Goal: Task Accomplishment & Management: Use online tool/utility

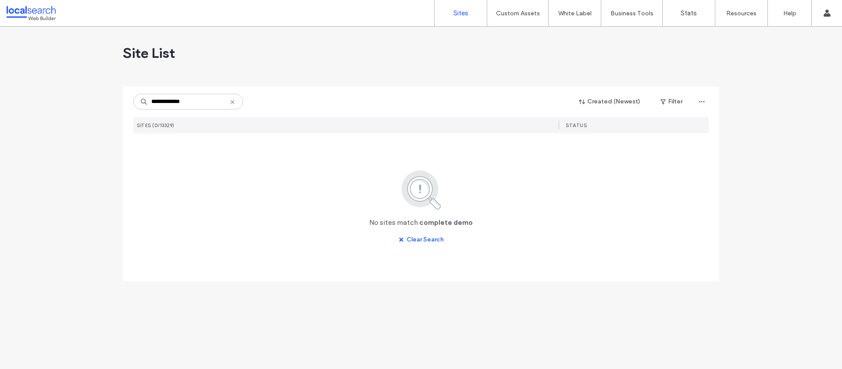
drag, startPoint x: 192, startPoint y: 103, endPoint x: 177, endPoint y: 103, distance: 15.8
click at [177, 103] on input "**********" at bounding box center [188, 102] width 110 height 16
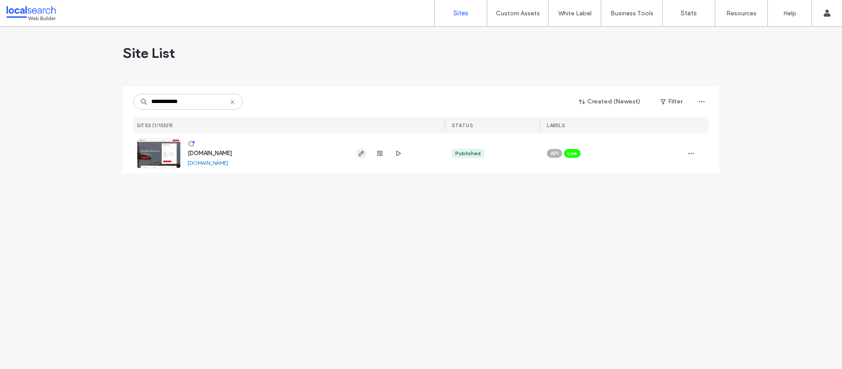
type input "**********"
click at [363, 153] on use "button" at bounding box center [361, 153] width 5 height 5
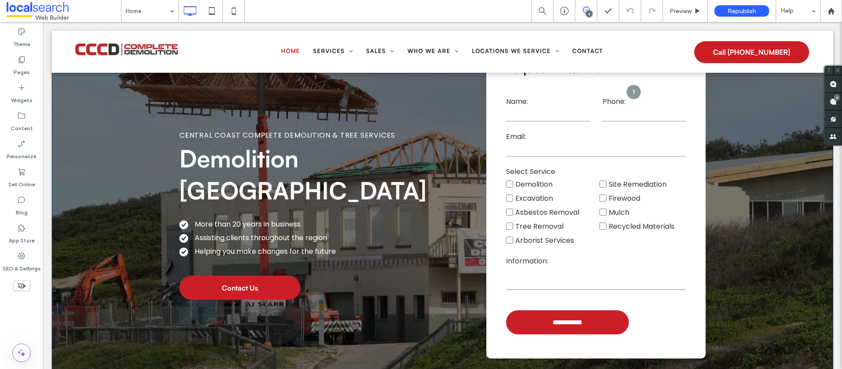
scroll to position [54, 0]
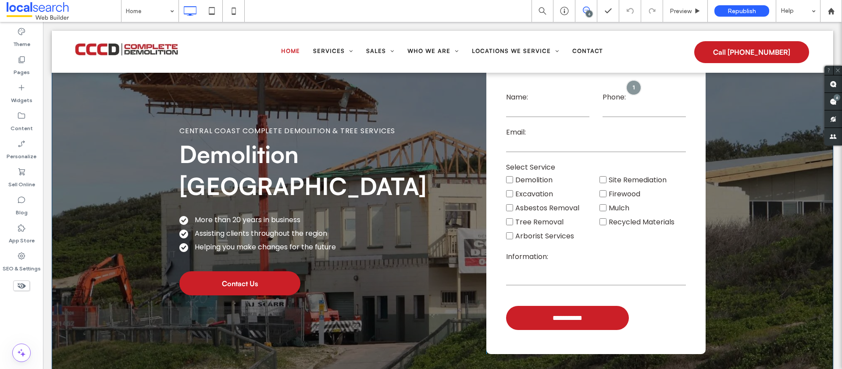
click at [324, 253] on div "Central Coast Complete Demolition & Tree Services Demolition Central Coast More…" at bounding box center [332, 199] width 307 height 312
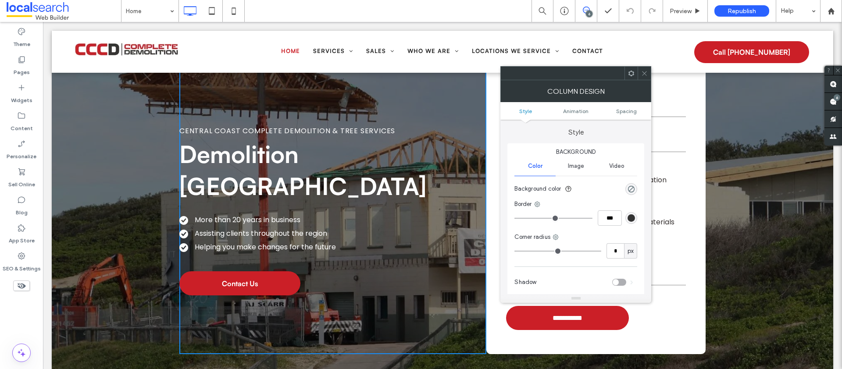
click at [646, 73] on icon at bounding box center [644, 73] width 7 height 7
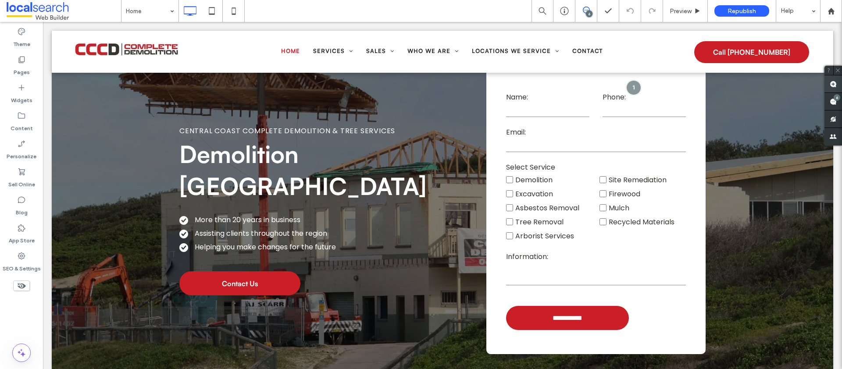
click at [834, 83] on use at bounding box center [832, 84] width 7 height 7
click at [326, 252] on div "Central Coast Complete Demolition & Tree Services Demolition Central Coast More…" at bounding box center [332, 199] width 307 height 312
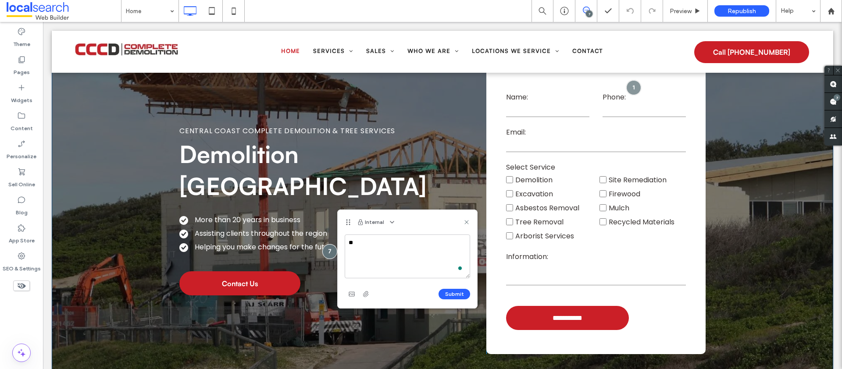
type textarea "*"
drag, startPoint x: 391, startPoint y: 269, endPoint x: 339, endPoint y: 272, distance: 51.4
click at [339, 272] on div "**********" at bounding box center [407, 272] width 139 height 74
click at [423, 256] on textarea "**********" at bounding box center [407, 257] width 125 height 44
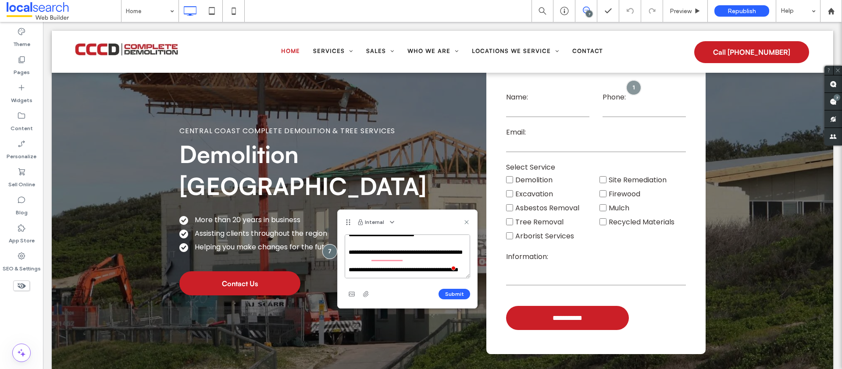
scroll to position [64, 0]
paste textarea "**********"
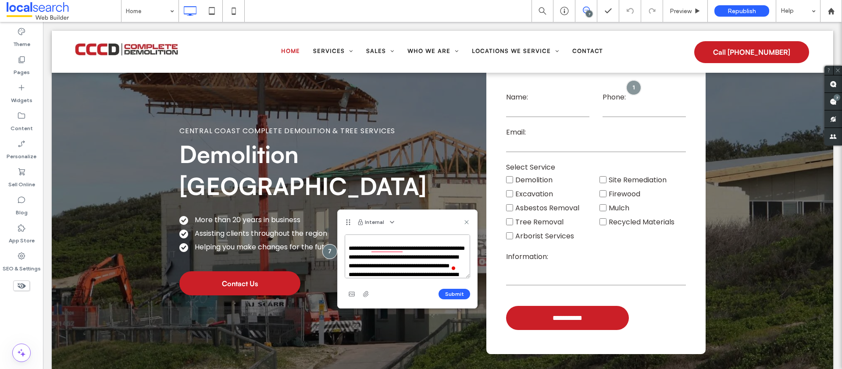
scroll to position [336, 0]
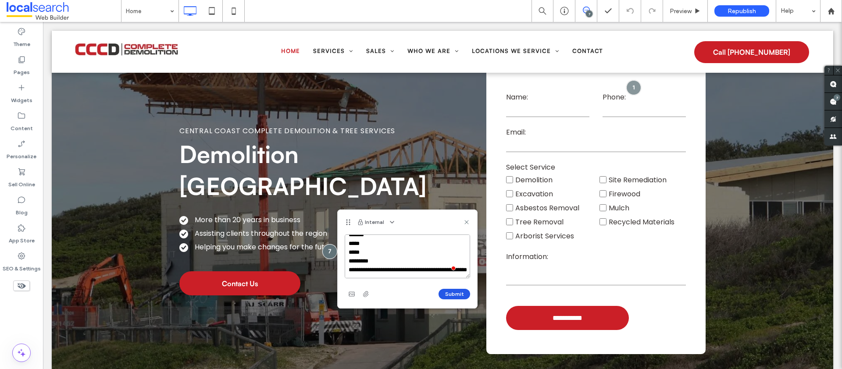
type textarea "**********"
click at [458, 292] on button "Submit" at bounding box center [454, 294] width 32 height 11
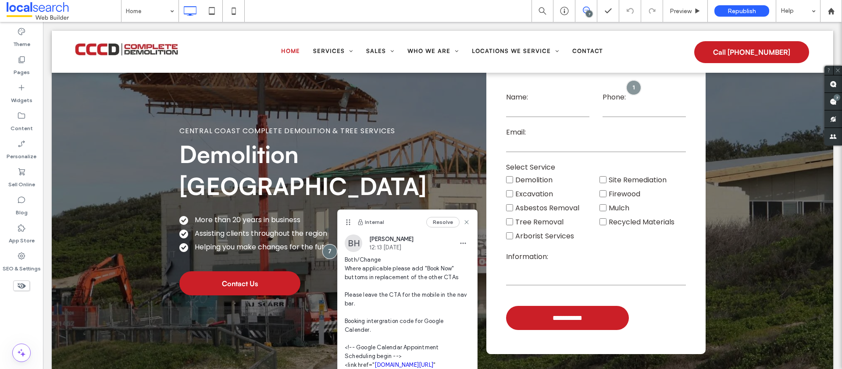
scroll to position [0, 0]
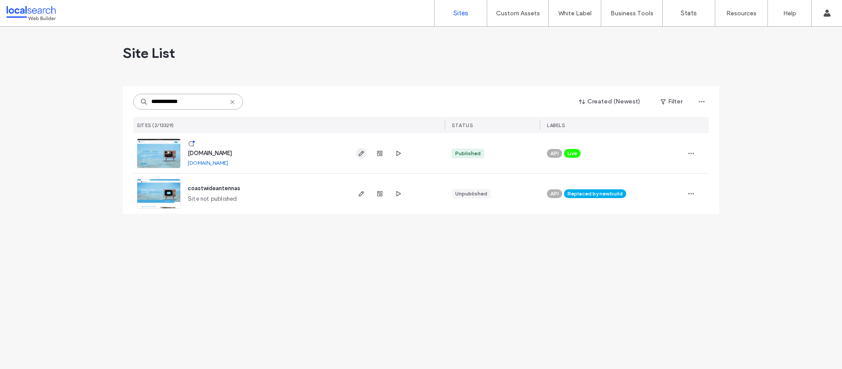
type input "**********"
click at [361, 158] on span "button" at bounding box center [361, 153] width 11 height 11
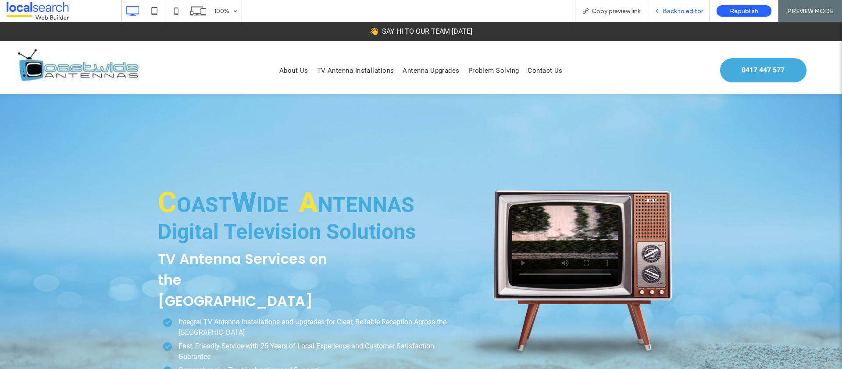
click at [694, 11] on span "Back to editor" at bounding box center [682, 10] width 40 height 7
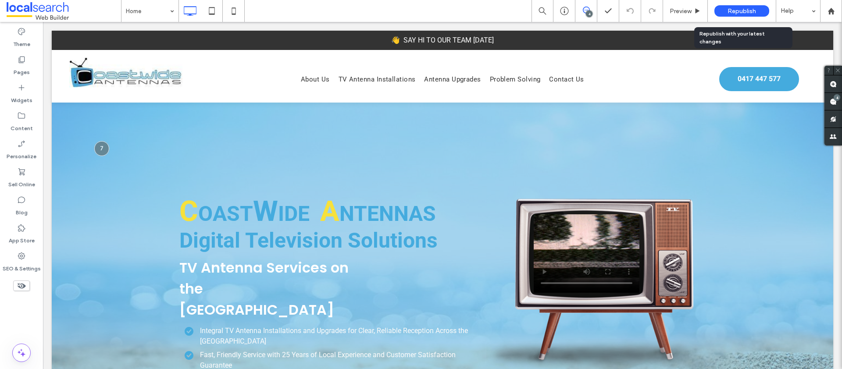
click at [739, 11] on span "Republish" at bounding box center [741, 10] width 28 height 7
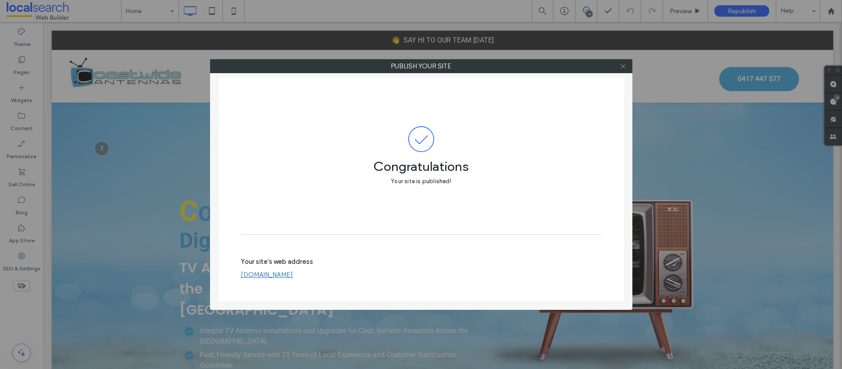
click at [623, 64] on icon at bounding box center [622, 66] width 7 height 7
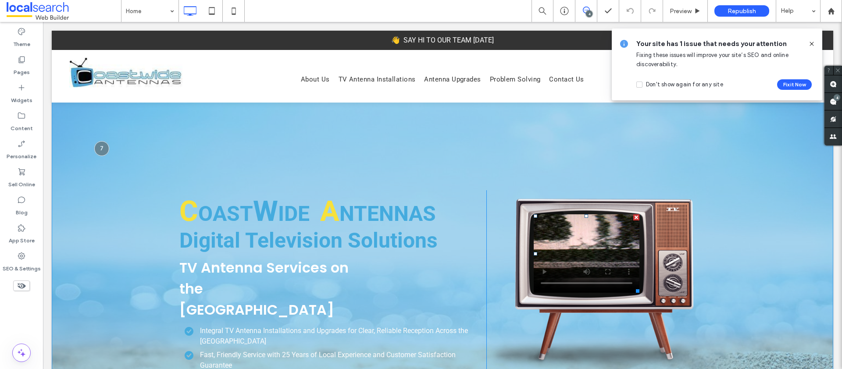
click at [582, 239] on span at bounding box center [587, 253] width 106 height 78
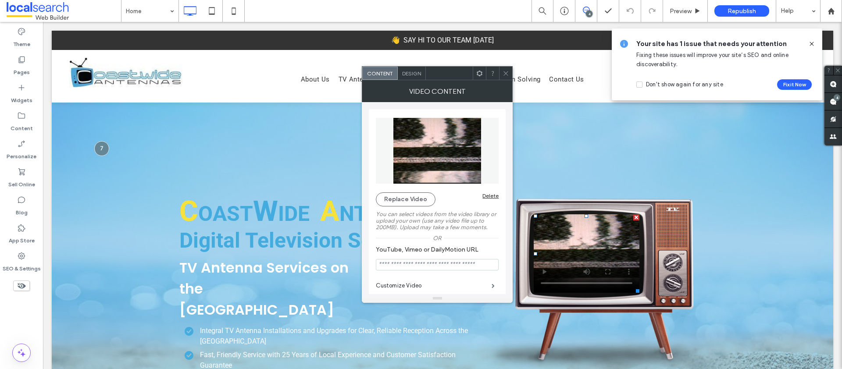
click at [479, 73] on icon at bounding box center [479, 73] width 7 height 7
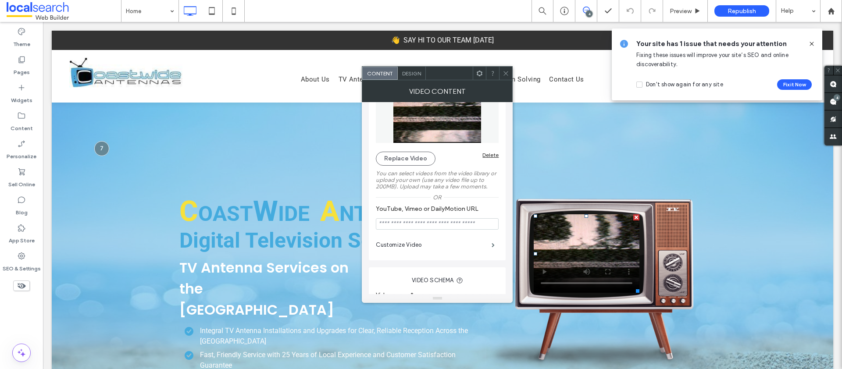
scroll to position [40, 0]
click at [484, 246] on label "Customize Video" at bounding box center [434, 246] width 116 height 18
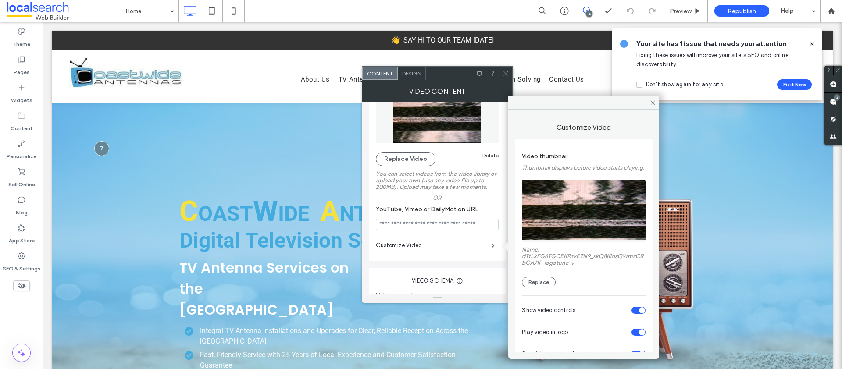
scroll to position [63, 0]
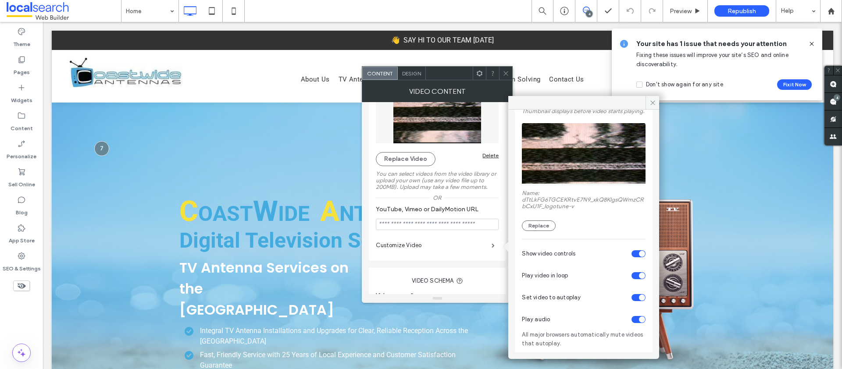
click at [639, 299] on div "toggle" at bounding box center [642, 298] width 6 height 6
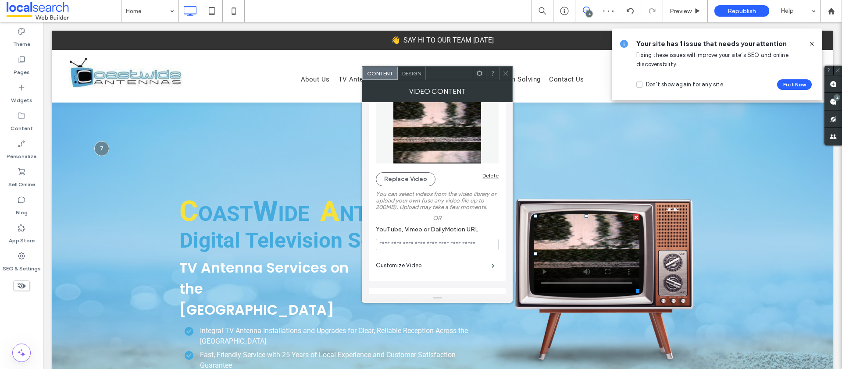
scroll to position [0, 0]
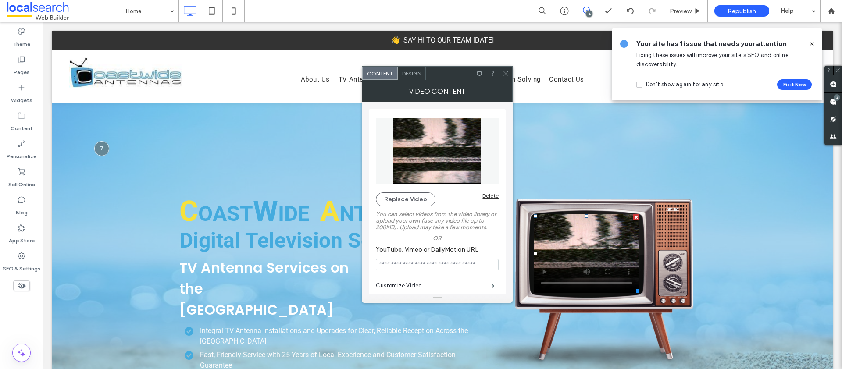
click at [418, 72] on span "Design" at bounding box center [411, 73] width 19 height 7
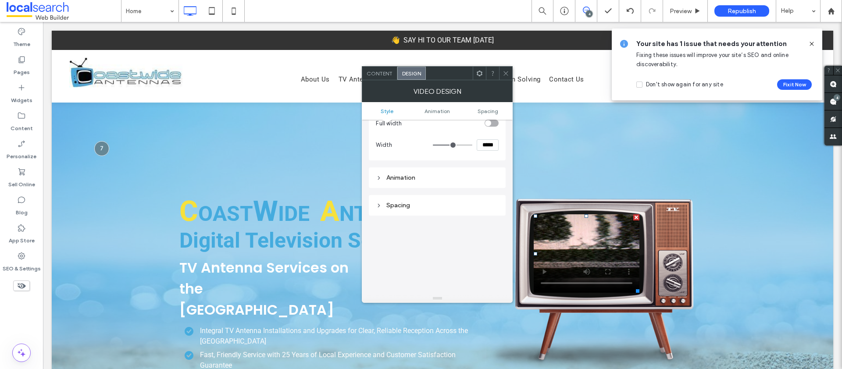
scroll to position [62, 0]
click at [397, 175] on div "Animation" at bounding box center [437, 175] width 123 height 7
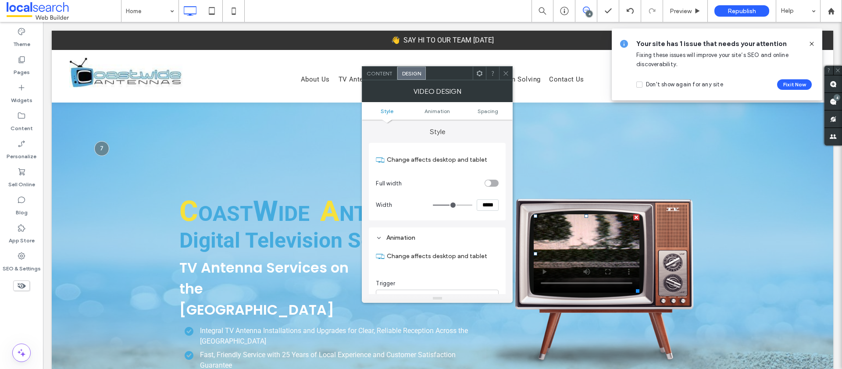
scroll to position [0, 0]
click at [507, 74] on icon at bounding box center [505, 73] width 7 height 7
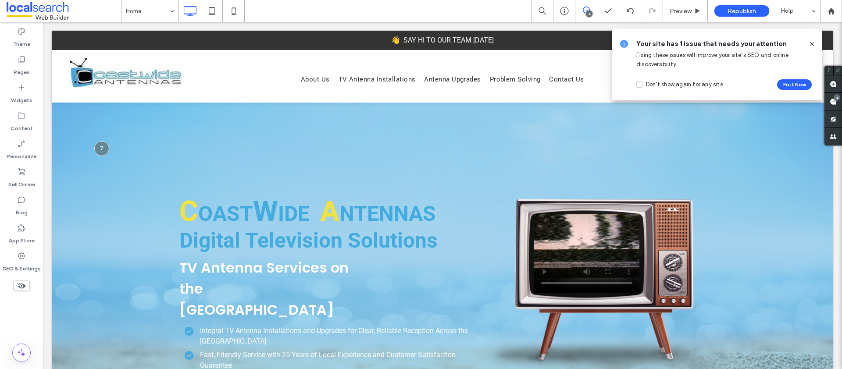
click at [811, 41] on icon at bounding box center [811, 43] width 7 height 7
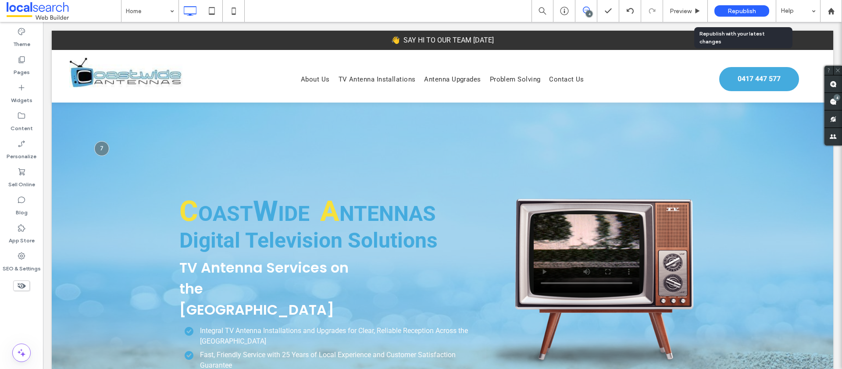
click at [728, 14] on span "Republish" at bounding box center [741, 10] width 28 height 7
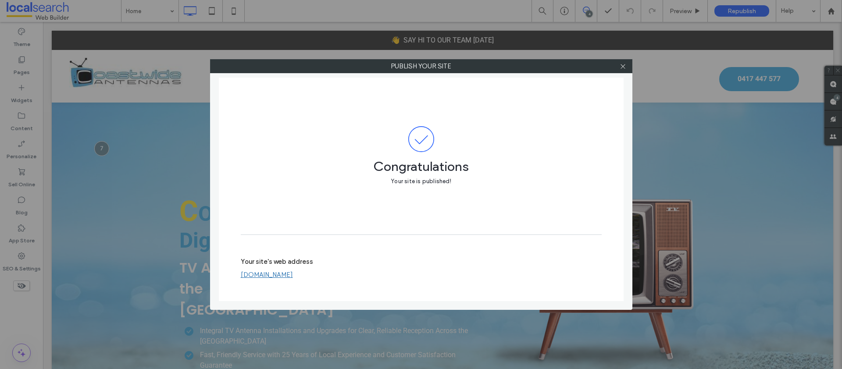
click at [626, 67] on div at bounding box center [622, 66] width 13 height 13
click at [622, 66] on icon at bounding box center [622, 66] width 7 height 7
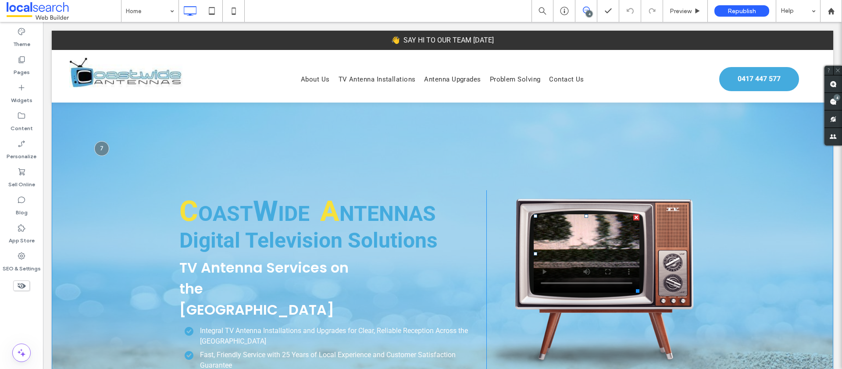
click at [577, 247] on span at bounding box center [587, 253] width 106 height 78
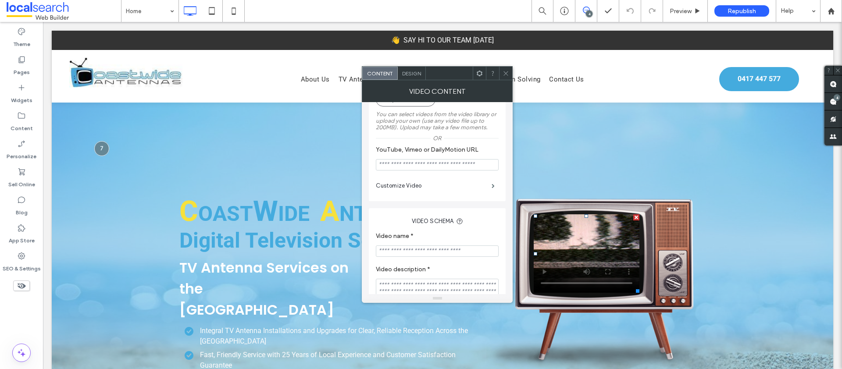
scroll to position [10, 0]
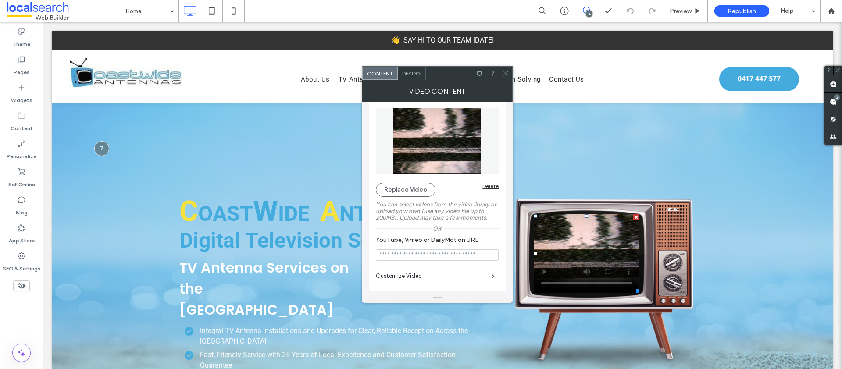
click at [415, 83] on div "VIDEO CONTENT" at bounding box center [437, 91] width 151 height 22
click at [413, 75] on span "Design" at bounding box center [411, 73] width 19 height 7
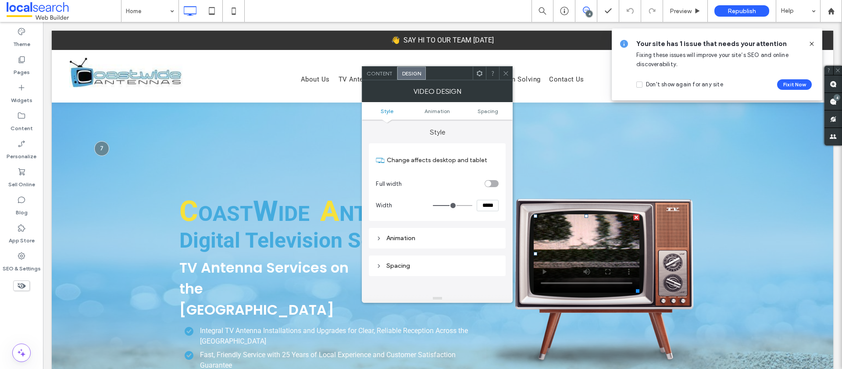
click at [381, 75] on span "Content" at bounding box center [379, 73] width 26 height 7
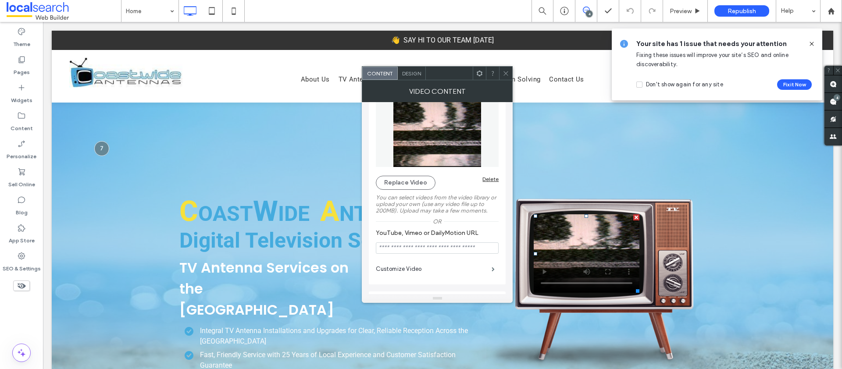
scroll to position [0, 0]
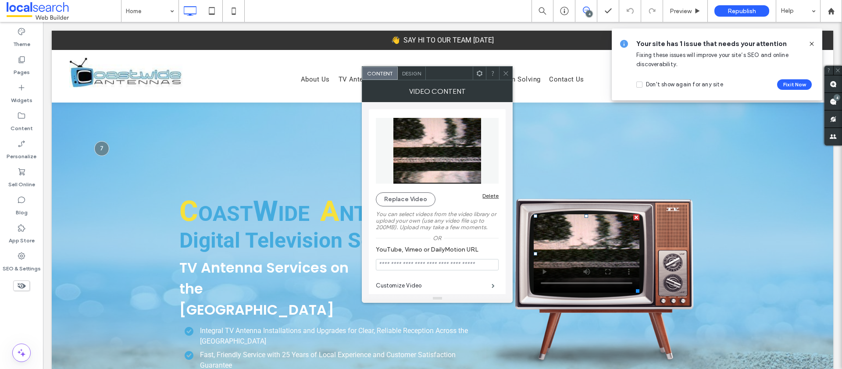
click at [444, 164] on img at bounding box center [437, 151] width 123 height 66
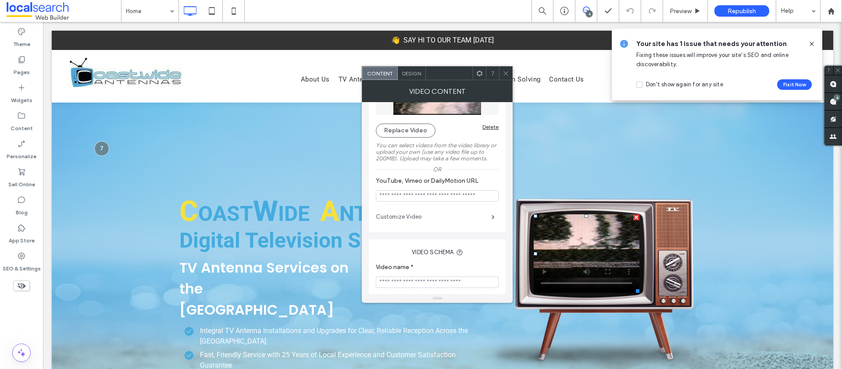
scroll to position [71, 0]
click at [480, 219] on label "Customize Video" at bounding box center [434, 215] width 116 height 18
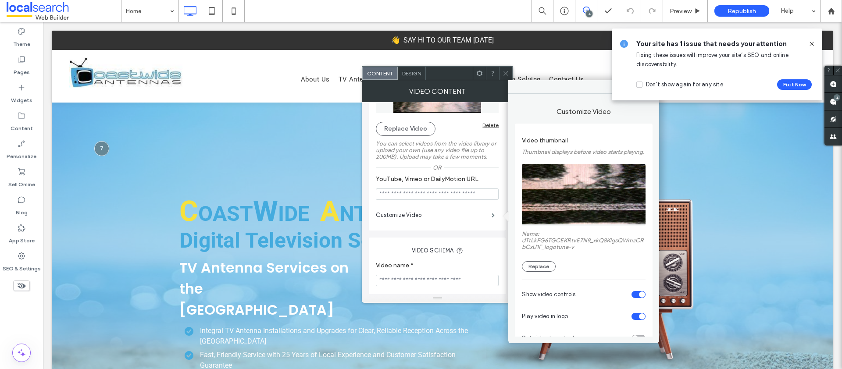
scroll to position [63, 0]
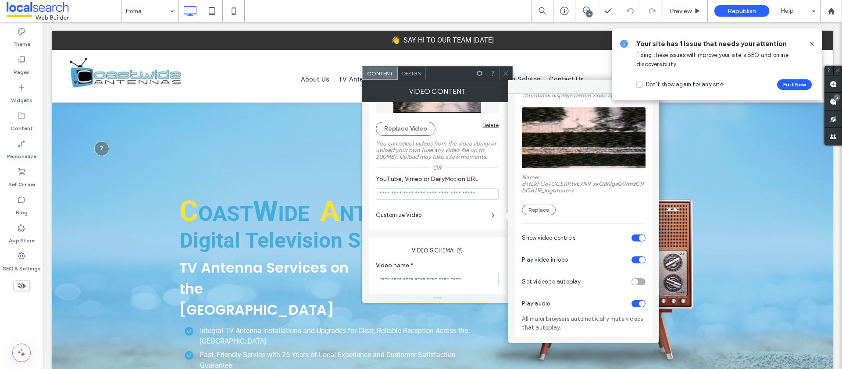
click at [632, 283] on div "toggle" at bounding box center [635, 282] width 6 height 6
click at [629, 305] on div "Play audio" at bounding box center [584, 304] width 124 height 22
drag, startPoint x: 810, startPoint y: 43, endPoint x: 662, endPoint y: 125, distance: 169.2
click at [810, 43] on use at bounding box center [811, 44] width 4 height 4
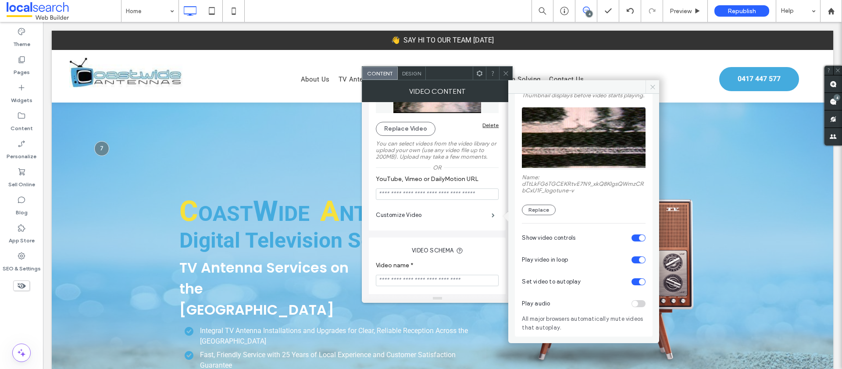
click at [650, 84] on icon at bounding box center [652, 87] width 7 height 7
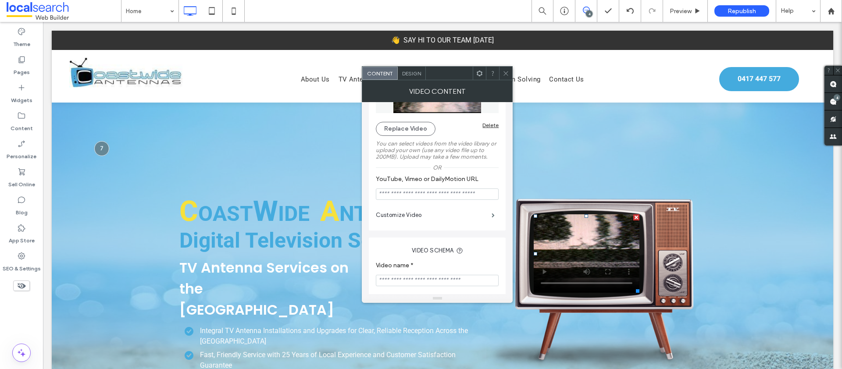
click at [501, 70] on div at bounding box center [505, 73] width 13 height 13
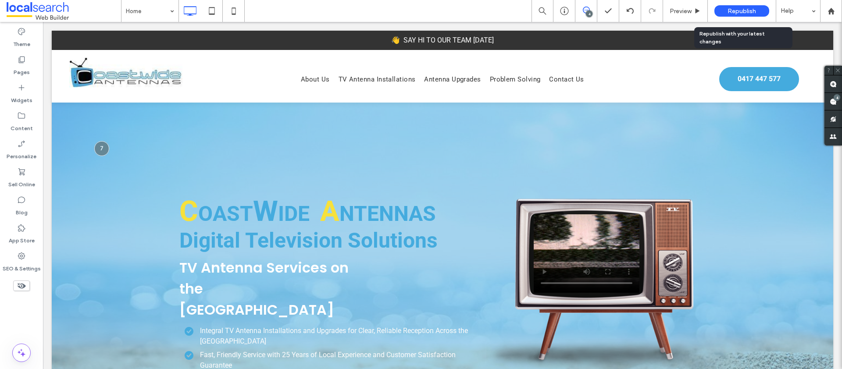
click at [737, 6] on div "Republish" at bounding box center [741, 10] width 55 height 11
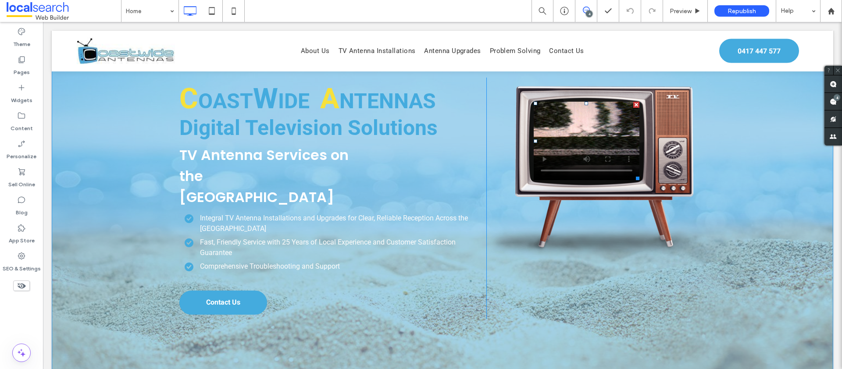
scroll to position [78, 0]
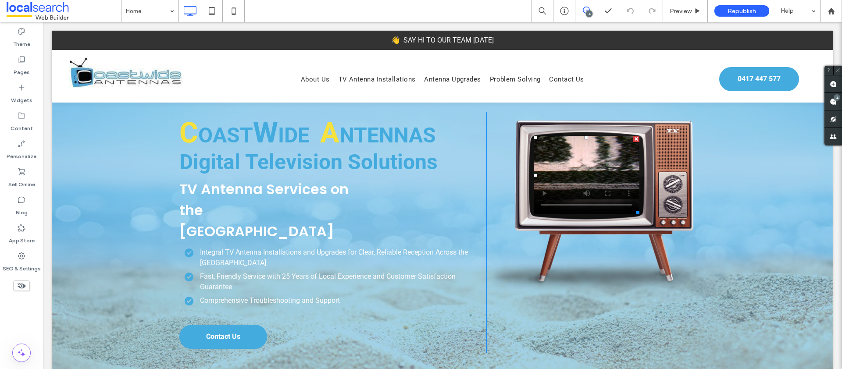
click at [585, 165] on span at bounding box center [587, 175] width 106 height 78
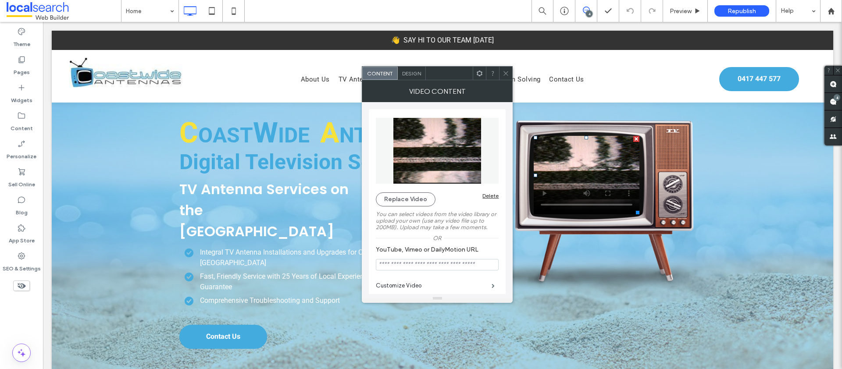
click at [585, 165] on video at bounding box center [587, 175] width 106 height 78
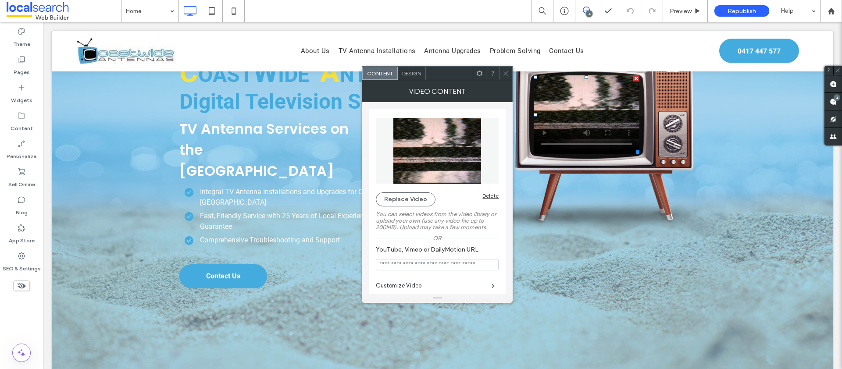
scroll to position [141, 0]
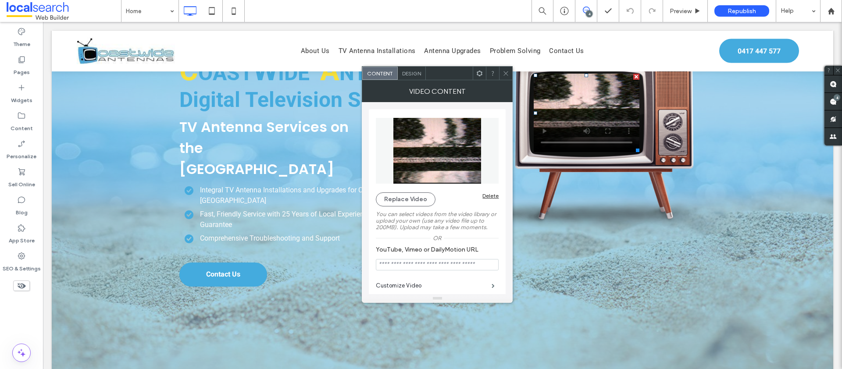
click at [506, 69] on span at bounding box center [505, 73] width 7 height 13
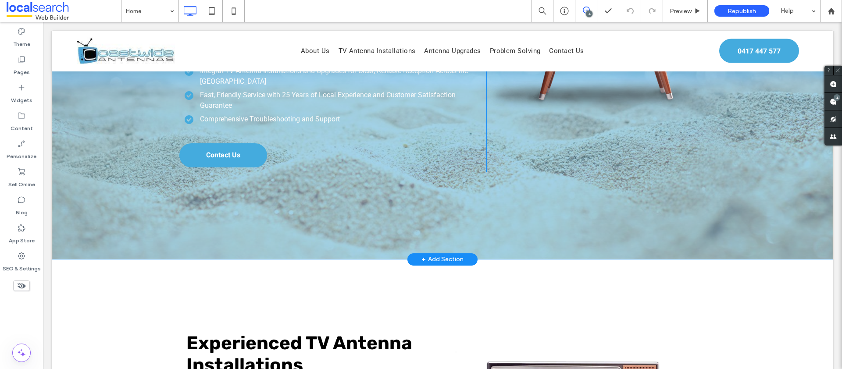
scroll to position [427, 0]
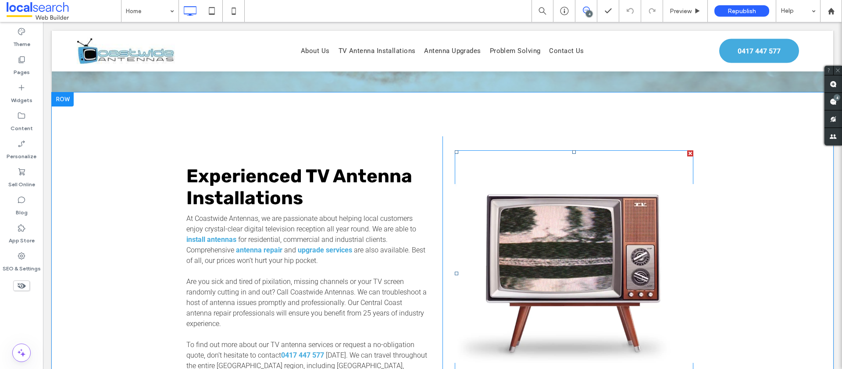
click at [554, 223] on span at bounding box center [574, 273] width 238 height 247
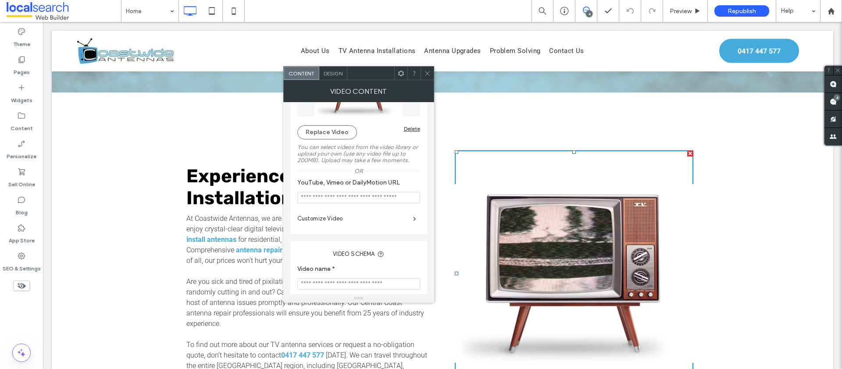
scroll to position [69, 0]
click at [350, 215] on label "Customize Video" at bounding box center [355, 217] width 116 height 18
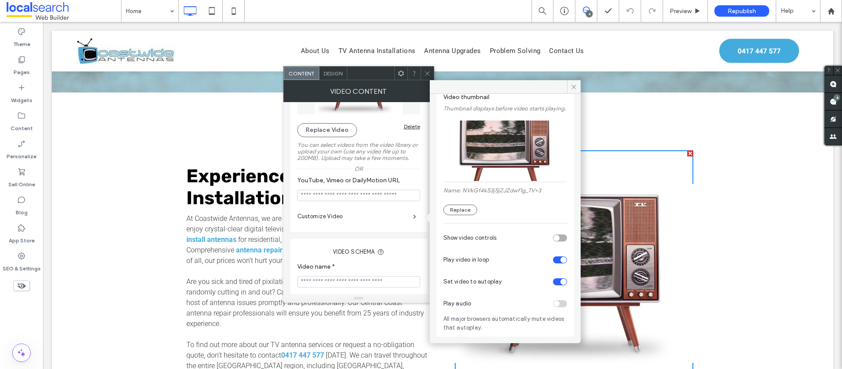
scroll to position [50, 0]
click at [573, 84] on icon at bounding box center [573, 87] width 7 height 7
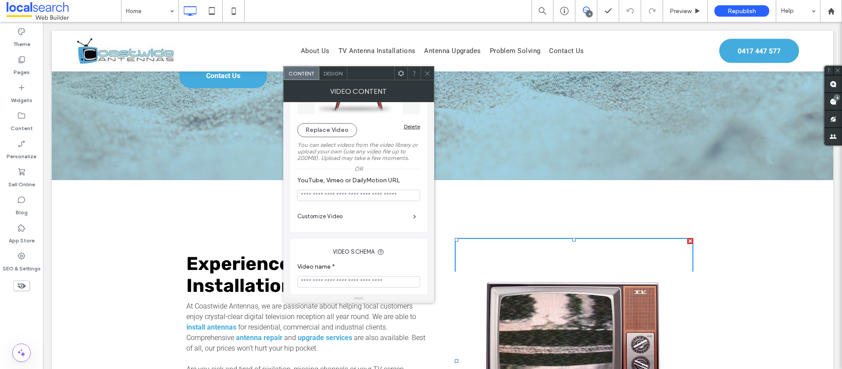
click at [431, 75] on div at bounding box center [426, 73] width 13 height 13
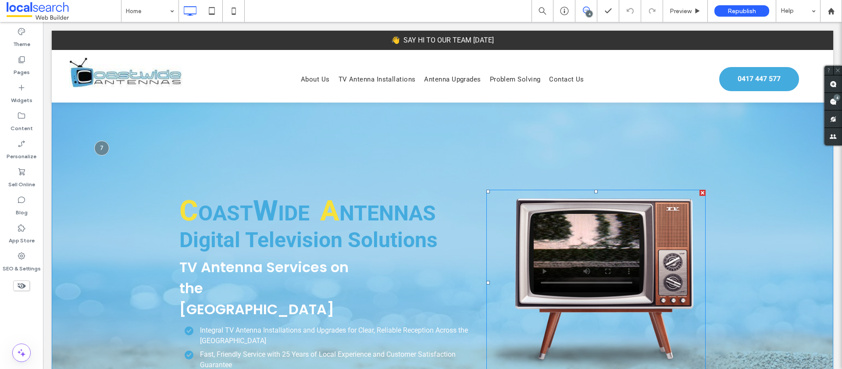
scroll to position [0, 0]
click at [594, 249] on span at bounding box center [587, 253] width 106 height 78
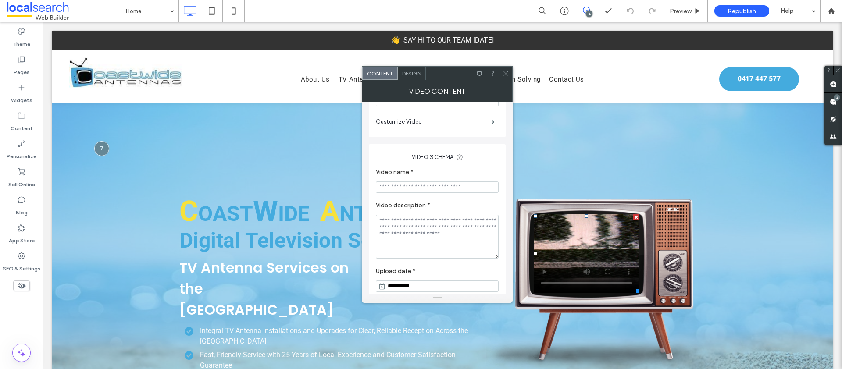
scroll to position [164, 0]
click at [449, 122] on label "Customize Video" at bounding box center [434, 123] width 116 height 18
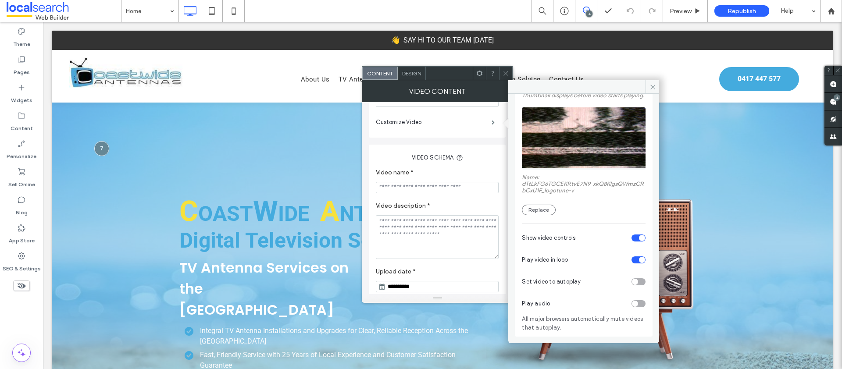
scroll to position [63, 0]
click at [639, 237] on div "toggle" at bounding box center [642, 238] width 6 height 6
click at [632, 284] on div "toggle" at bounding box center [635, 282] width 6 height 6
drag, startPoint x: 653, startPoint y: 85, endPoint x: 637, endPoint y: 4, distance: 82.6
click at [653, 85] on icon at bounding box center [652, 87] width 7 height 7
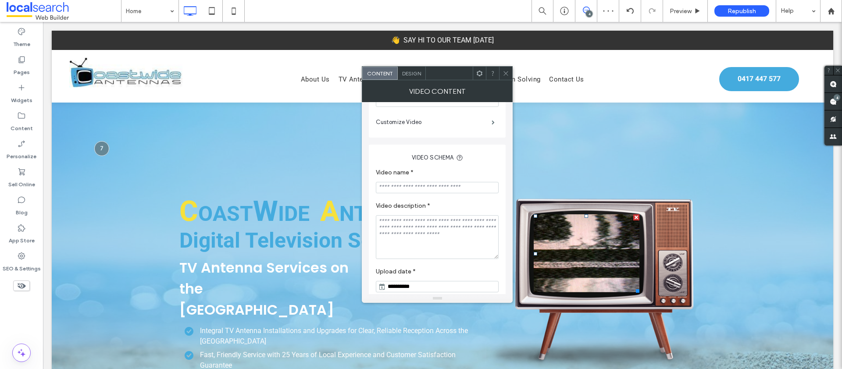
click at [509, 69] on div at bounding box center [505, 73] width 13 height 13
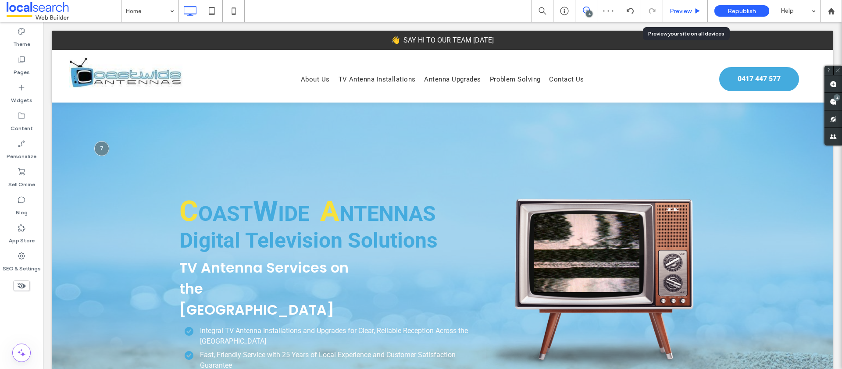
click at [672, 12] on span "Preview" at bounding box center [680, 10] width 22 height 7
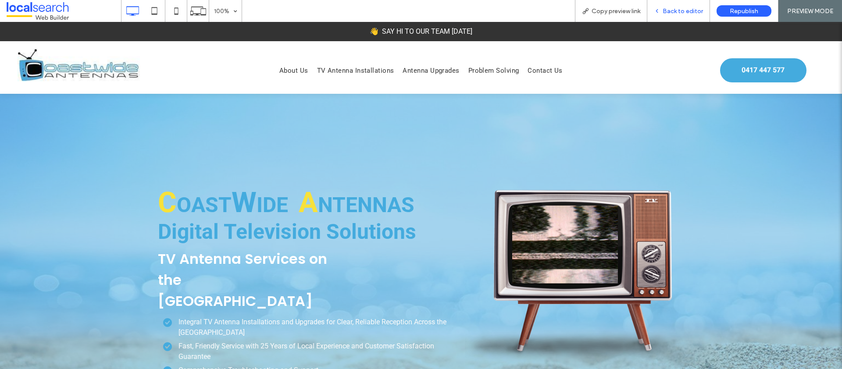
click at [667, 10] on span "Back to editor" at bounding box center [682, 10] width 40 height 7
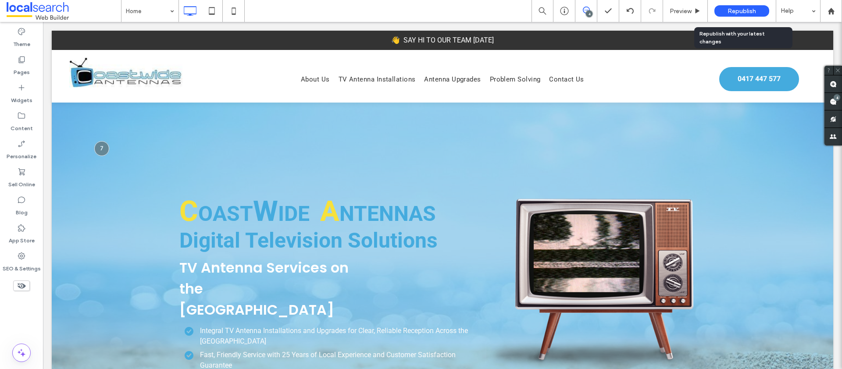
click at [748, 11] on span "Republish" at bounding box center [741, 10] width 28 height 7
